Goal: Information Seeking & Learning: Learn about a topic

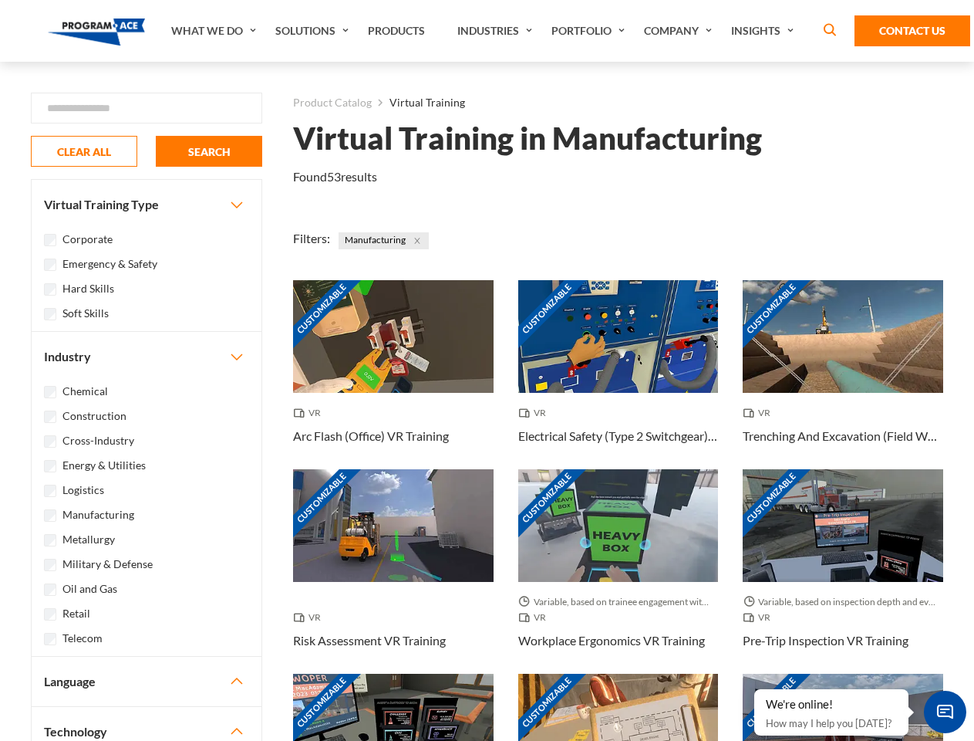
click at [215, 31] on link "What We Do" at bounding box center [216, 31] width 104 height 62
click at [314, 31] on link "Solutions" at bounding box center [314, 31] width 93 height 62
click at [497, 31] on link "Industries" at bounding box center [497, 31] width 94 height 62
click at [681, 31] on link "Company" at bounding box center [679, 31] width 87 height 62
click at [765, 31] on link "Insights" at bounding box center [765, 31] width 82 height 62
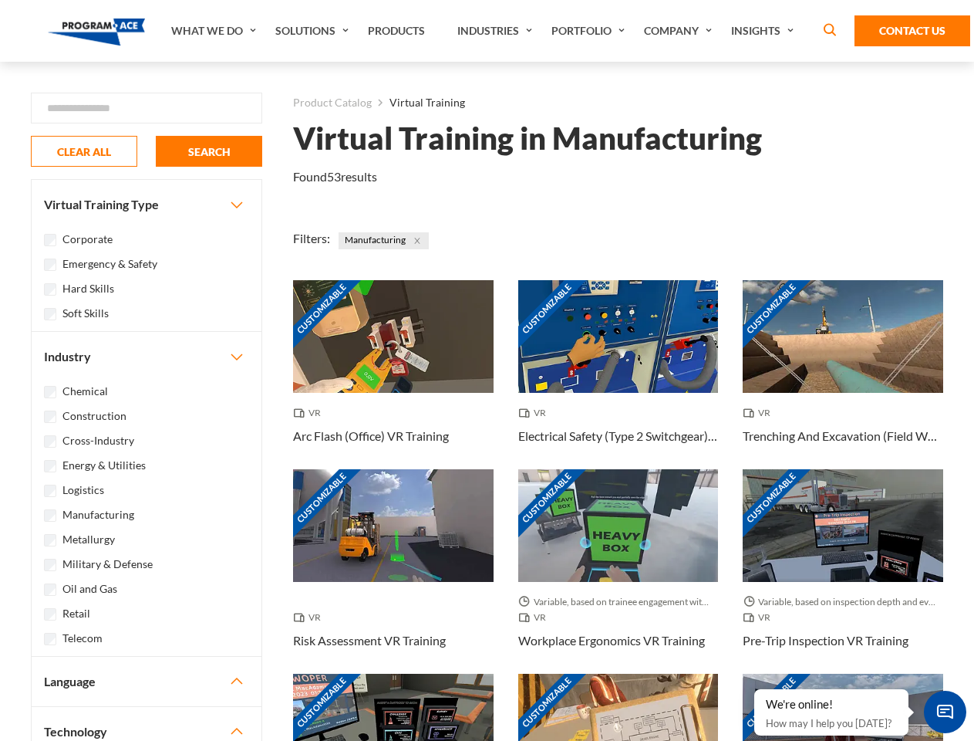
click at [0, 0] on div "Blog White Papers News" at bounding box center [0, 0] width 0 height 0
click at [0, 0] on strong "How Virtual Learning Can Enhance Workforce Productivity: A Guide for L&D Manage…" at bounding box center [0, 0] width 0 height 0
click at [945, 711] on span "Minimize live chat window" at bounding box center [945, 712] width 56 height 56
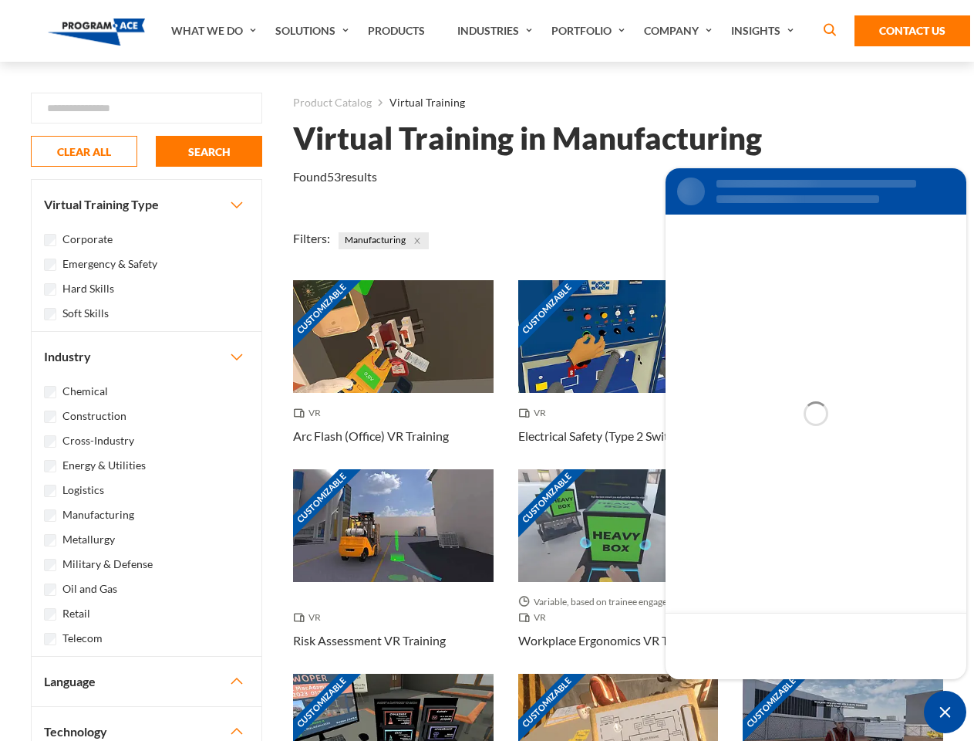
click at [755, 690] on div "Customizable" at bounding box center [843, 730] width 201 height 113
